Goal: Task Accomplishment & Management: Manage account settings

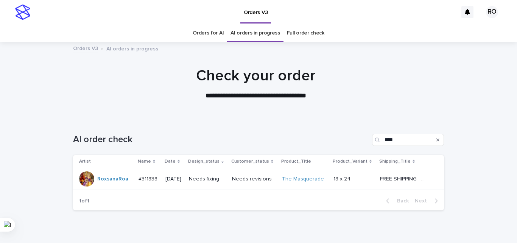
click at [241, 184] on div "Needs revisions" at bounding box center [254, 179] width 44 height 12
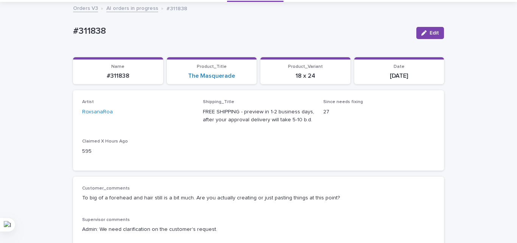
scroll to position [114, 0]
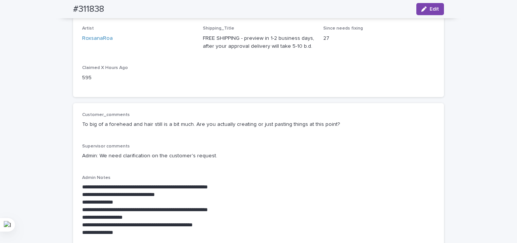
click at [163, 155] on p "Admin: We need clarification on the customer's request." at bounding box center [258, 156] width 353 height 8
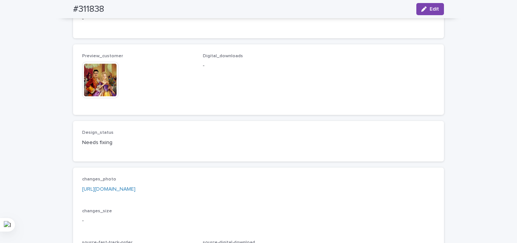
scroll to position [492, 0]
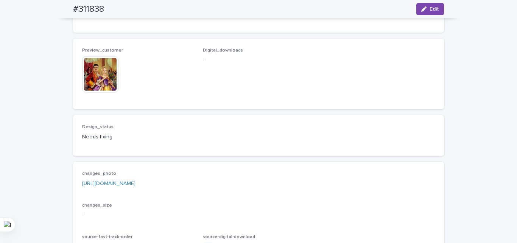
click at [98, 92] on img at bounding box center [100, 74] width 36 height 36
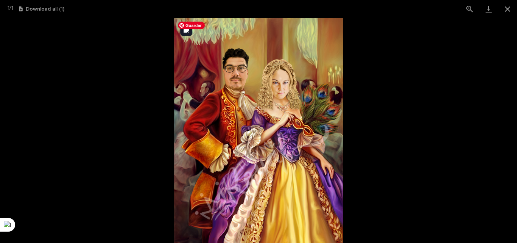
click at [291, 118] on img at bounding box center [258, 130] width 169 height 225
click at [511, 11] on button "Close gallery" at bounding box center [507, 9] width 19 height 18
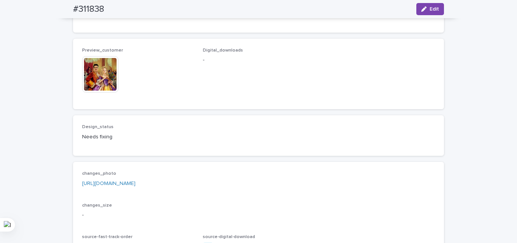
drag, startPoint x: 420, startPoint y: 136, endPoint x: 415, endPoint y: 144, distance: 9.3
click at [415, 100] on div "Preview_customer This file cannot be opened Download File Digital_downloads -" at bounding box center [258, 74] width 353 height 52
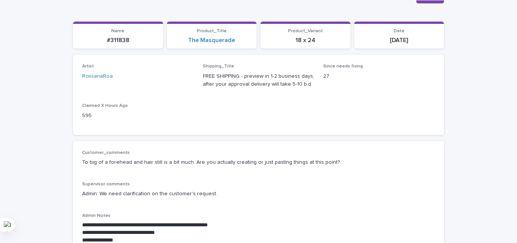
scroll to position [0, 0]
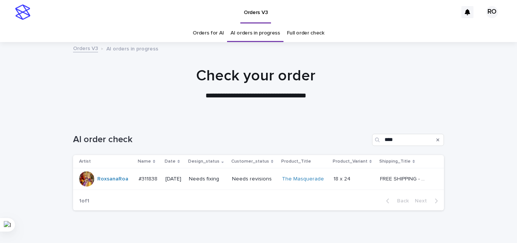
scroll to position [24, 0]
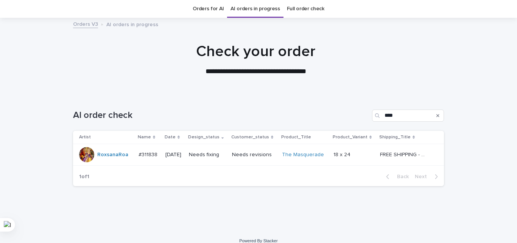
click at [204, 154] on p "Needs fixing" at bounding box center [207, 154] width 37 height 6
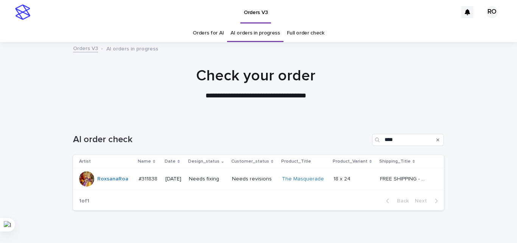
click at [234, 177] on td "Needs revisions" at bounding box center [254, 179] width 50 height 22
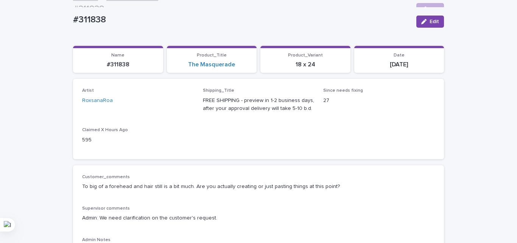
scroll to position [24, 0]
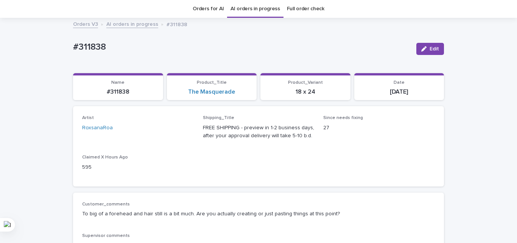
click at [90, 46] on p "#311838" at bounding box center [241, 47] width 337 height 11
copy p "311838"
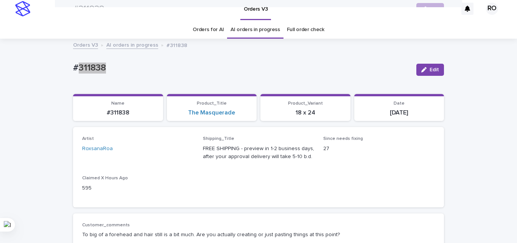
scroll to position [0, 0]
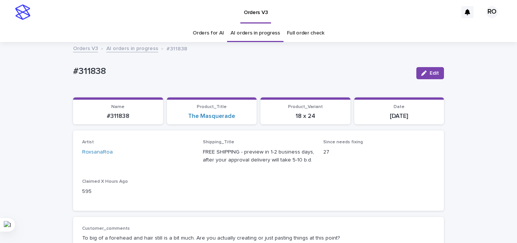
click at [295, 173] on div "Artist [PERSON_NAME] Shipping_Title FREE SHIPPING - preview in 1-2 business day…" at bounding box center [258, 170] width 353 height 62
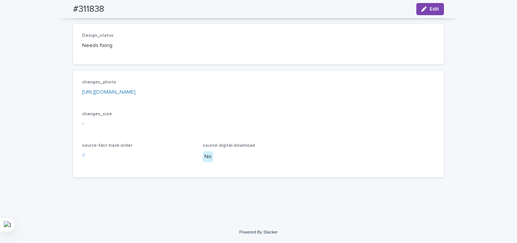
scroll to position [568, 0]
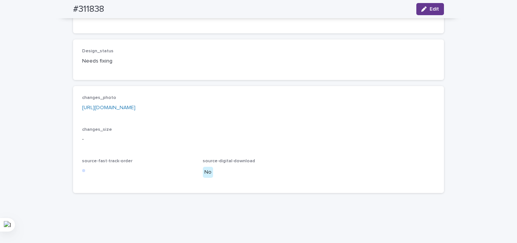
click at [432, 13] on button "Edit" at bounding box center [430, 9] width 28 height 12
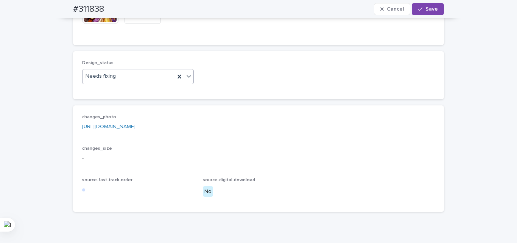
click at [115, 83] on div "Needs fixing" at bounding box center [129, 76] width 92 height 12
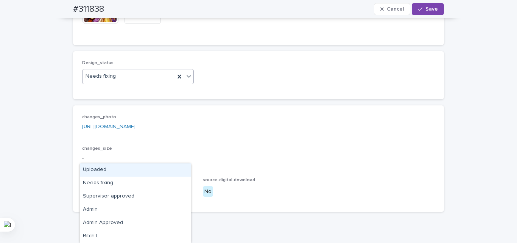
click at [103, 168] on div "Uploaded" at bounding box center [135, 169] width 111 height 13
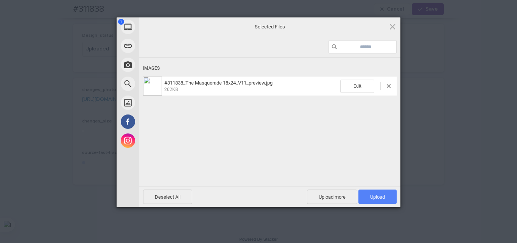
drag, startPoint x: 372, startPoint y: 199, endPoint x: 367, endPoint y: 197, distance: 5.3
click at [371, 199] on span "Upload 1" at bounding box center [377, 196] width 38 height 14
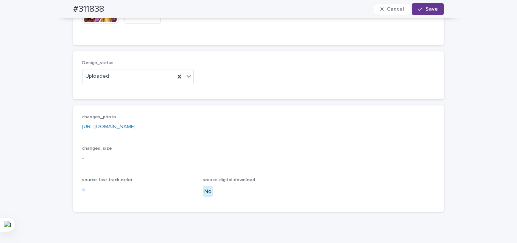
click at [436, 4] on button "Save" at bounding box center [428, 9] width 32 height 12
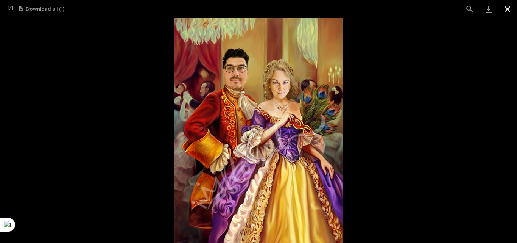
click at [512, 11] on button "Close gallery" at bounding box center [507, 9] width 19 height 18
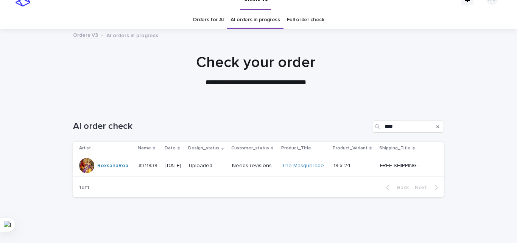
scroll to position [33, 0]
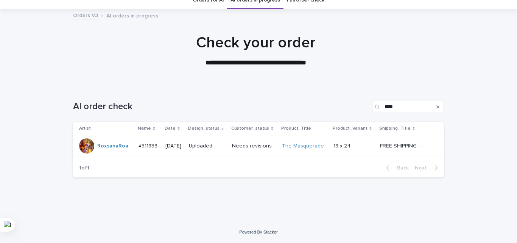
click at [282, 97] on div "AI order check ****" at bounding box center [258, 104] width 371 height 36
